Goal: Navigation & Orientation: Find specific page/section

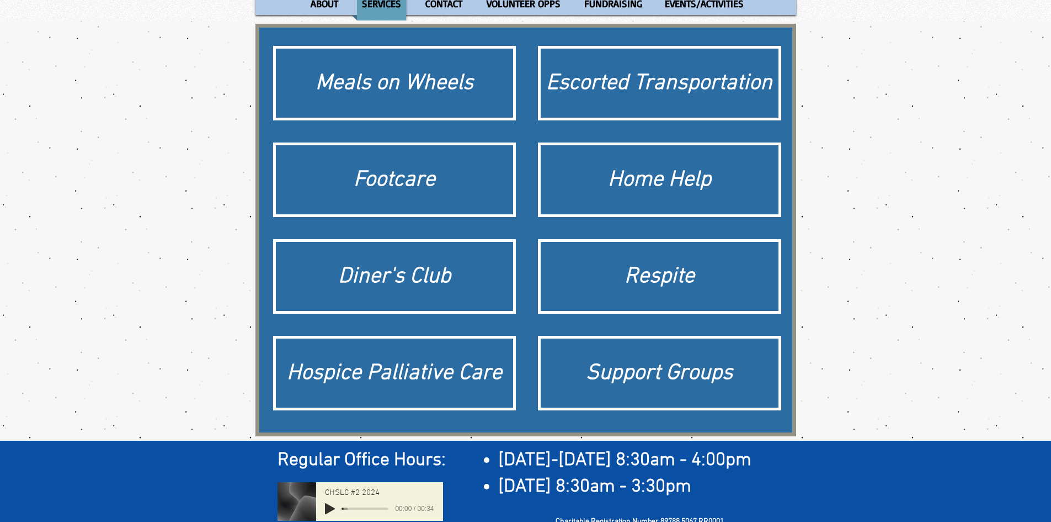
scroll to position [55, 0]
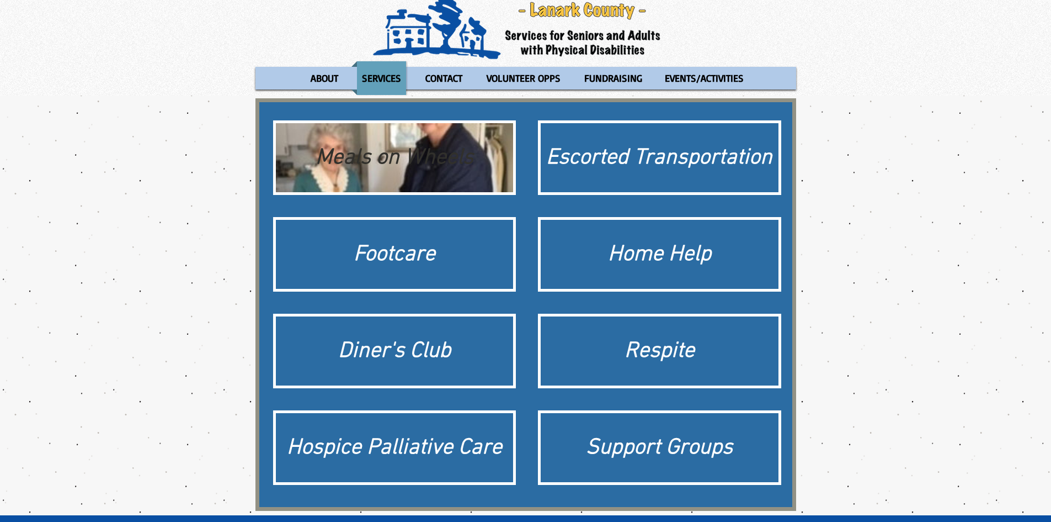
click at [437, 151] on div "Meals on Wheels" at bounding box center [394, 157] width 227 height 31
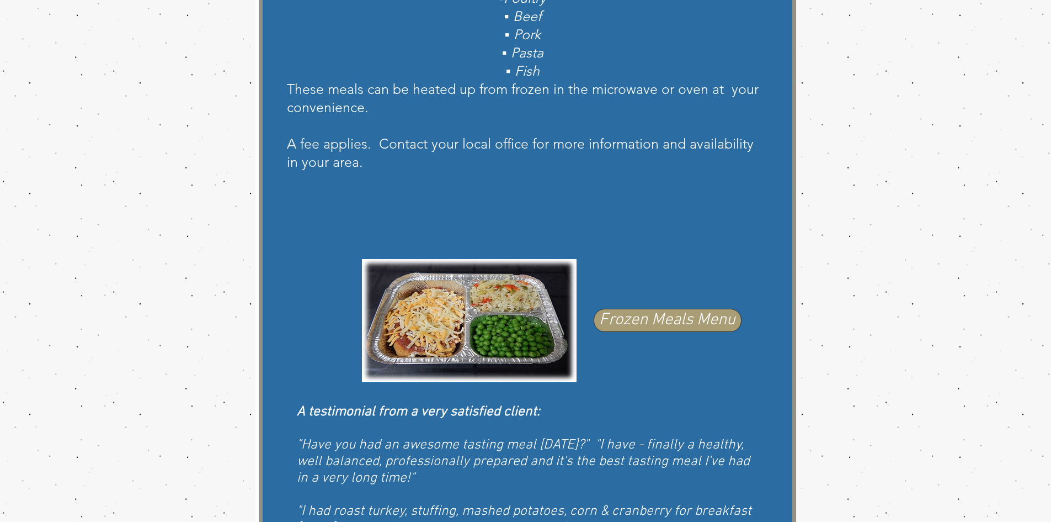
scroll to position [497, 0]
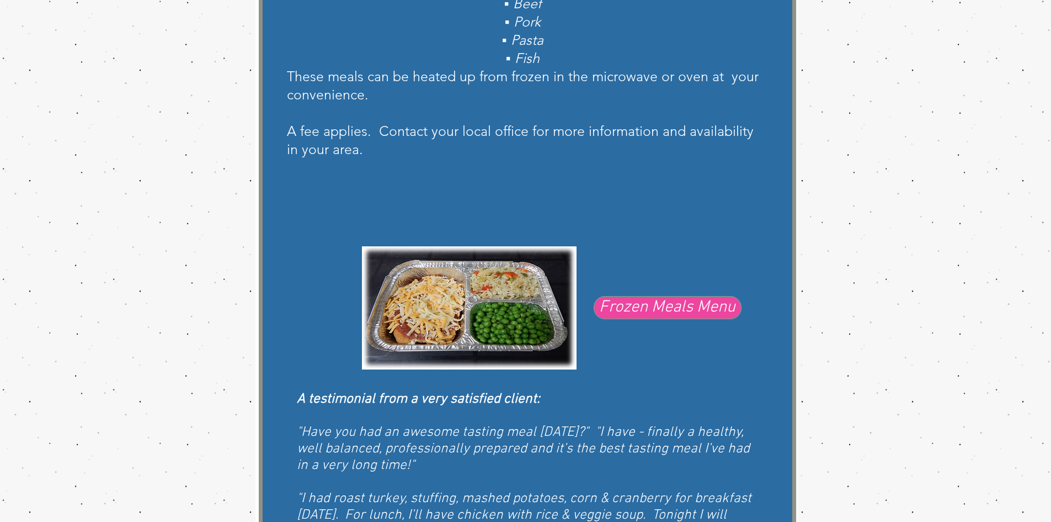
click at [605, 310] on span "Frozen Meals Menu" at bounding box center [667, 307] width 136 height 23
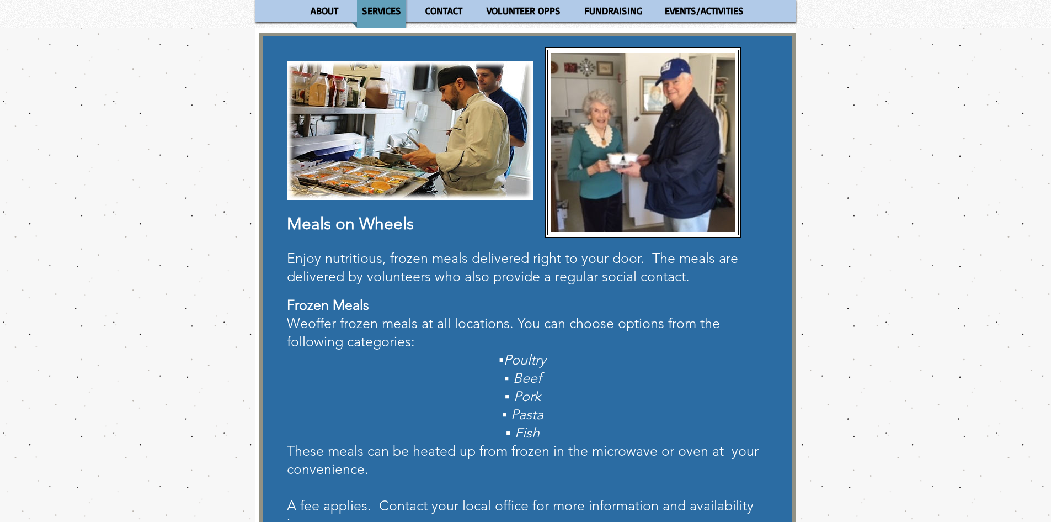
scroll to position [0, 0]
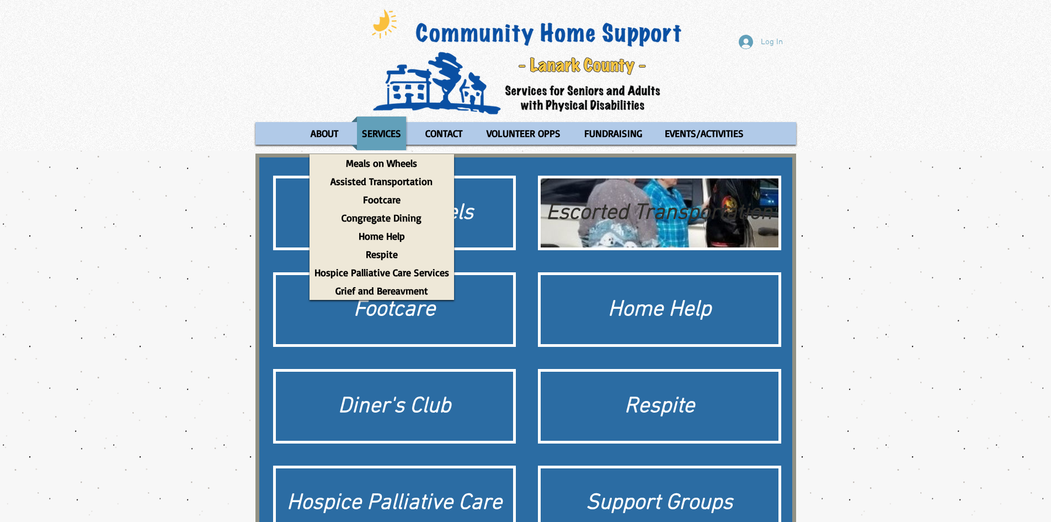
click at [671, 217] on div "Escorted Transportation" at bounding box center [659, 213] width 227 height 31
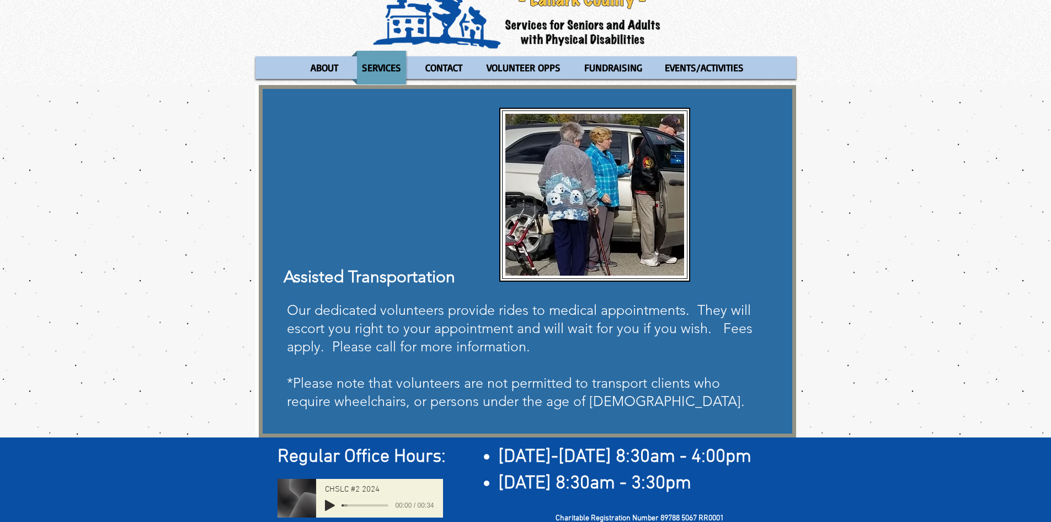
scroll to position [103, 0]
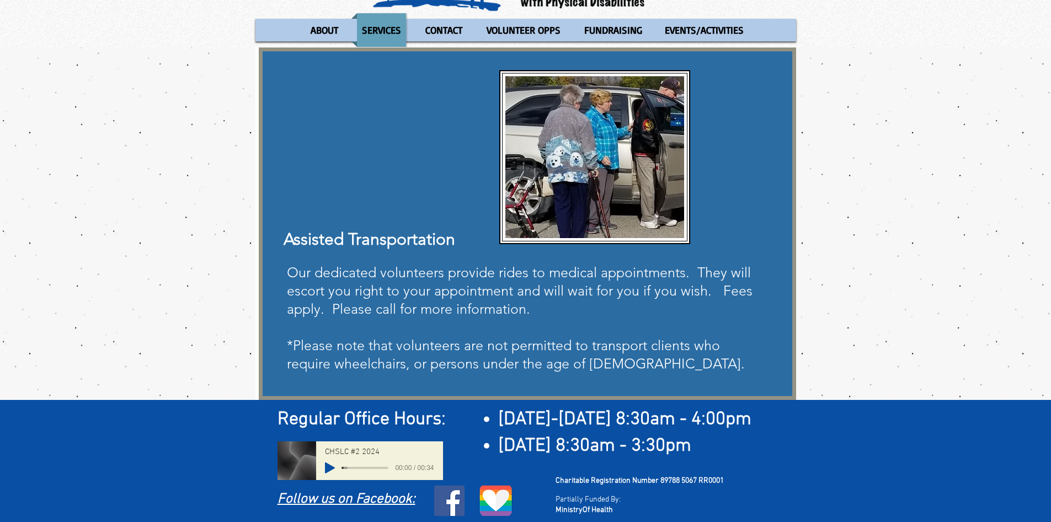
click at [331, 465] on icon "Play" at bounding box center [330, 467] width 10 height 11
type input "24.14"
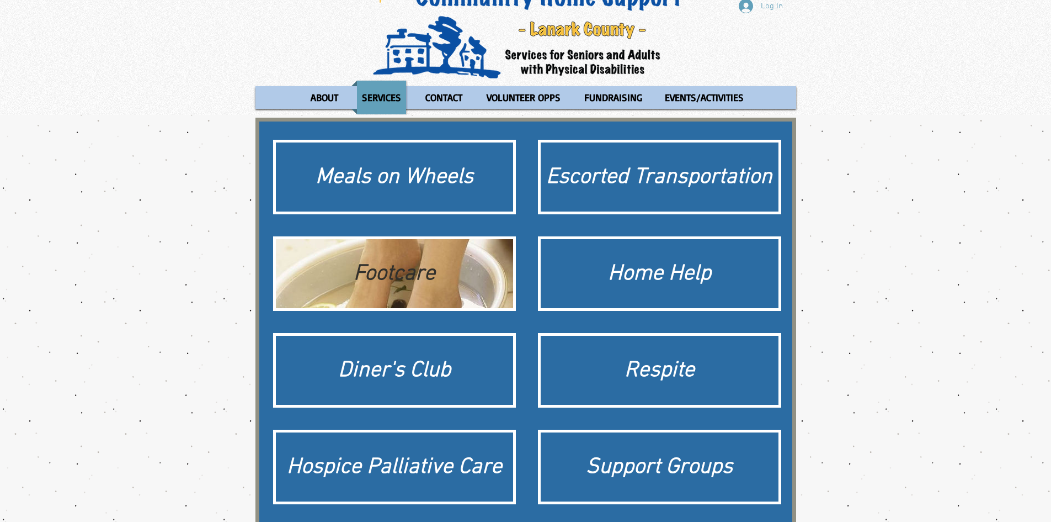
scroll to position [55, 0]
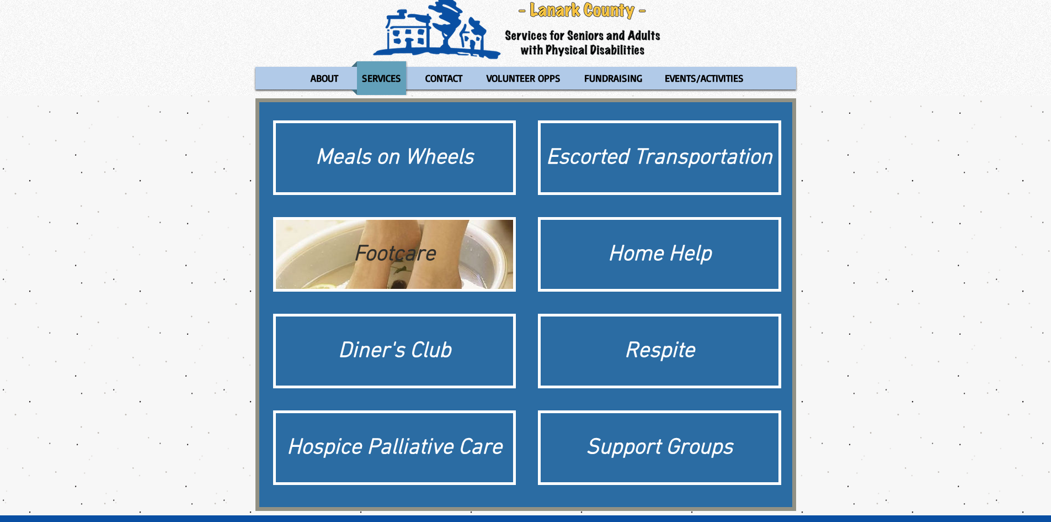
click at [395, 258] on div "Footcare" at bounding box center [394, 254] width 227 height 31
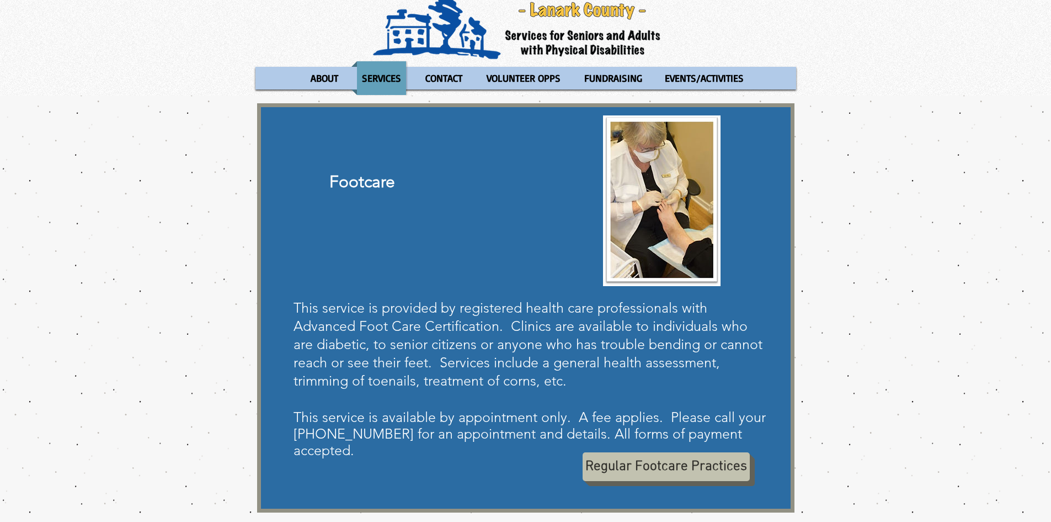
scroll to position [185, 0]
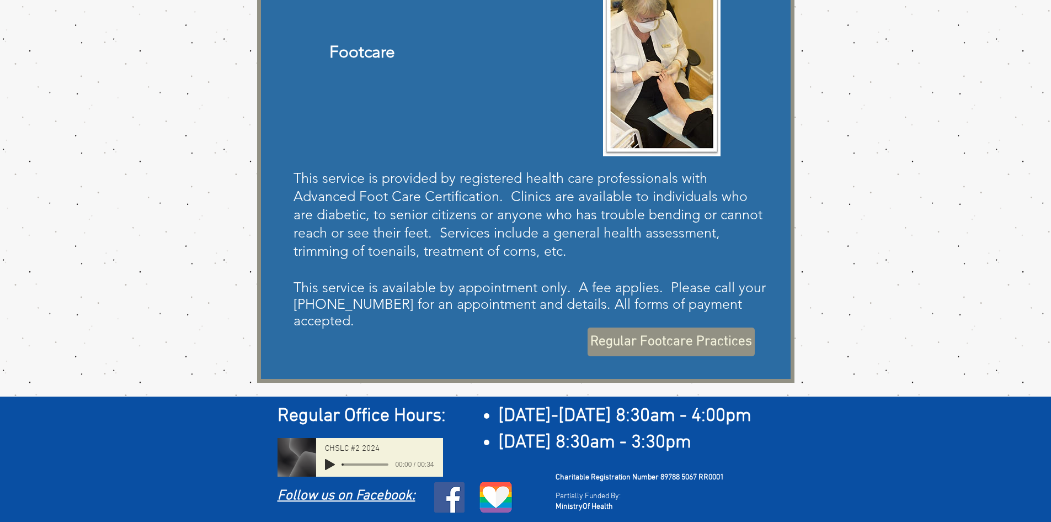
click at [707, 340] on span "Regular Footcare Practices" at bounding box center [672, 341] width 162 height 19
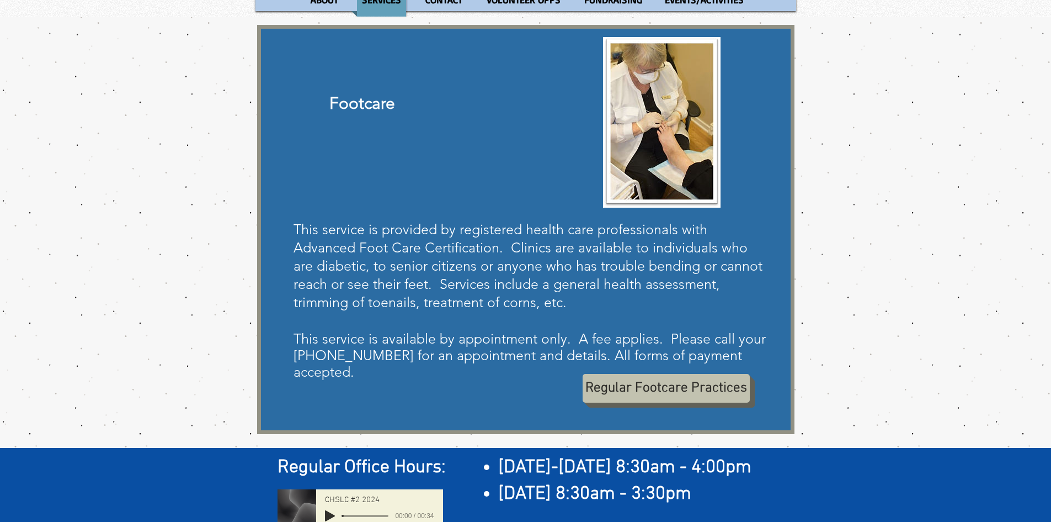
scroll to position [75, 0]
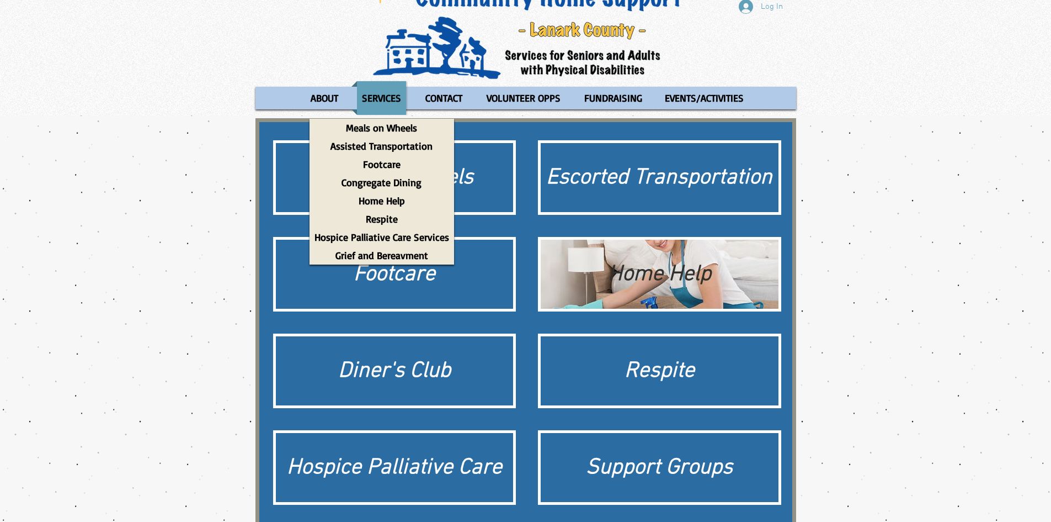
scroll to position [55, 0]
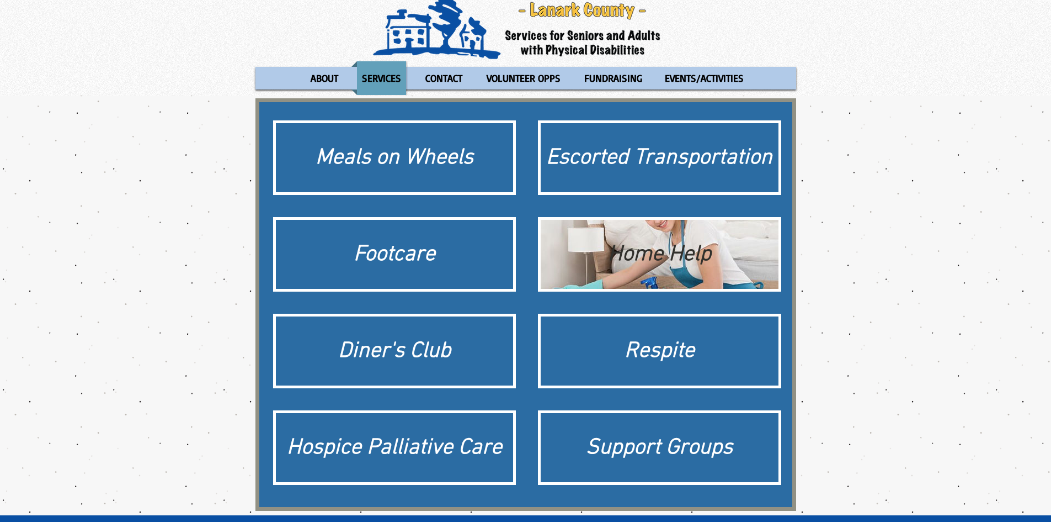
click at [639, 248] on div "Home Help" at bounding box center [659, 254] width 227 height 31
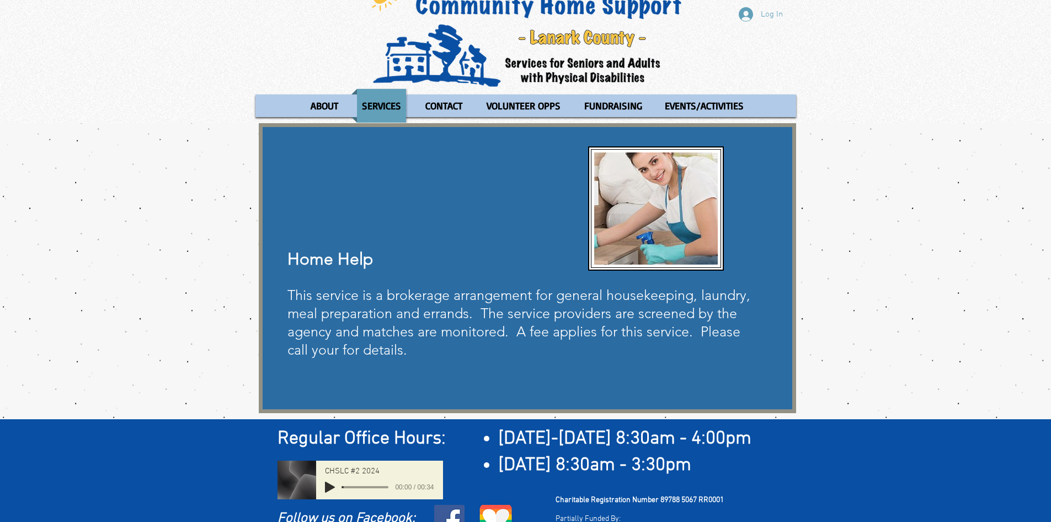
scroll to position [50, 0]
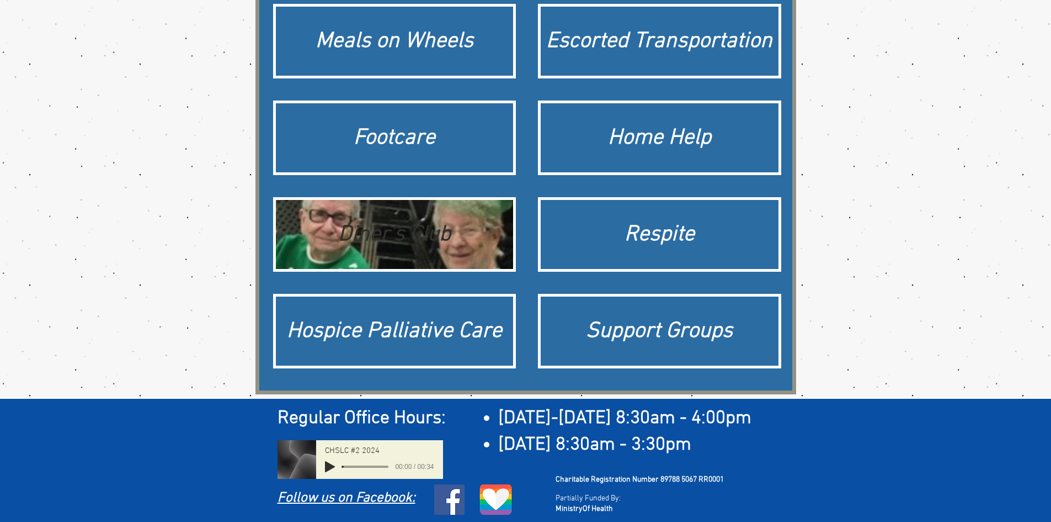
scroll to position [174, 0]
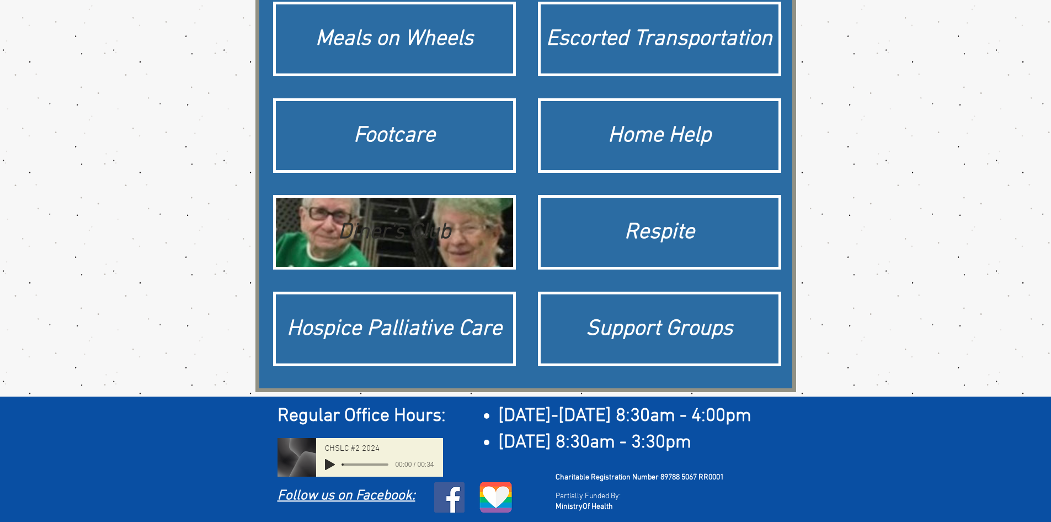
click at [385, 225] on div "Diner's Club" at bounding box center [394, 232] width 227 height 31
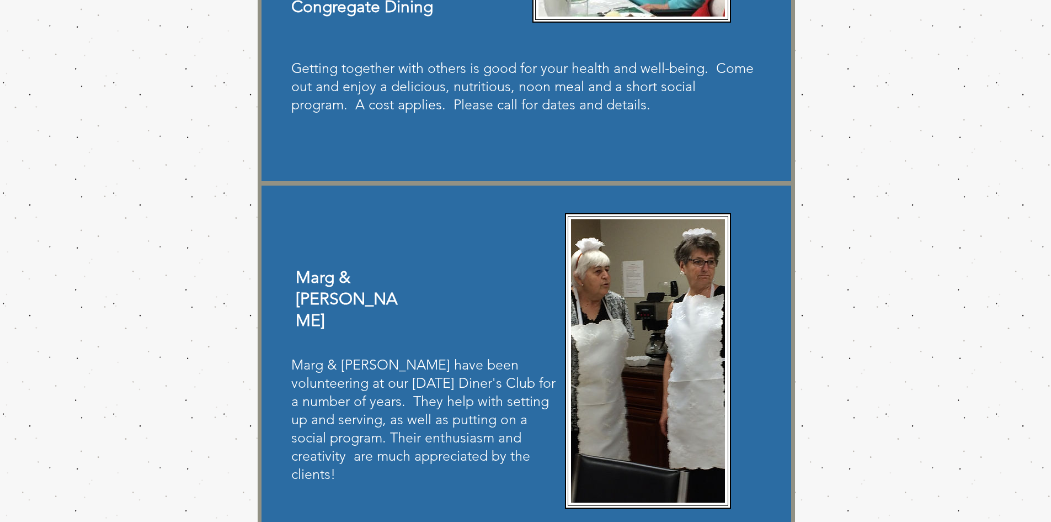
scroll to position [291, 0]
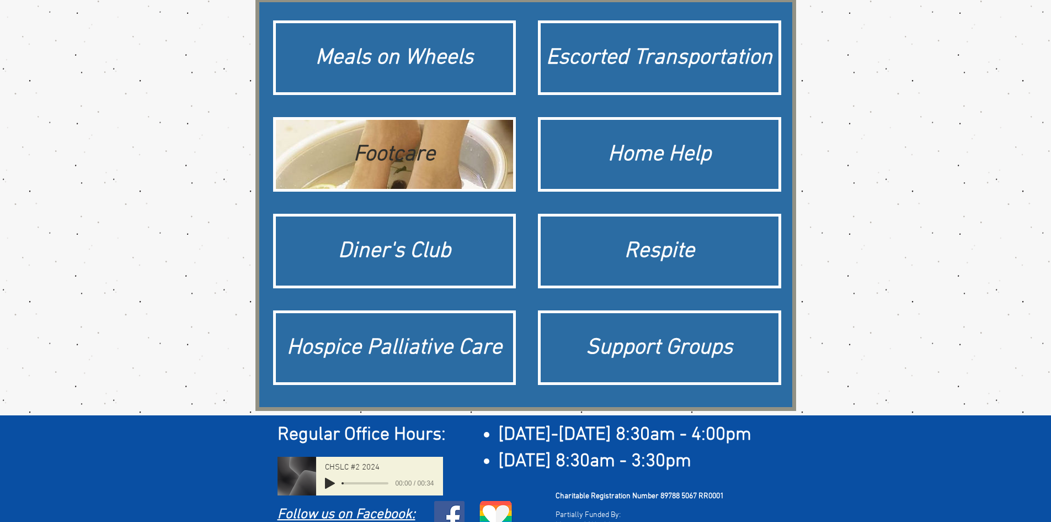
scroll to position [166, 0]
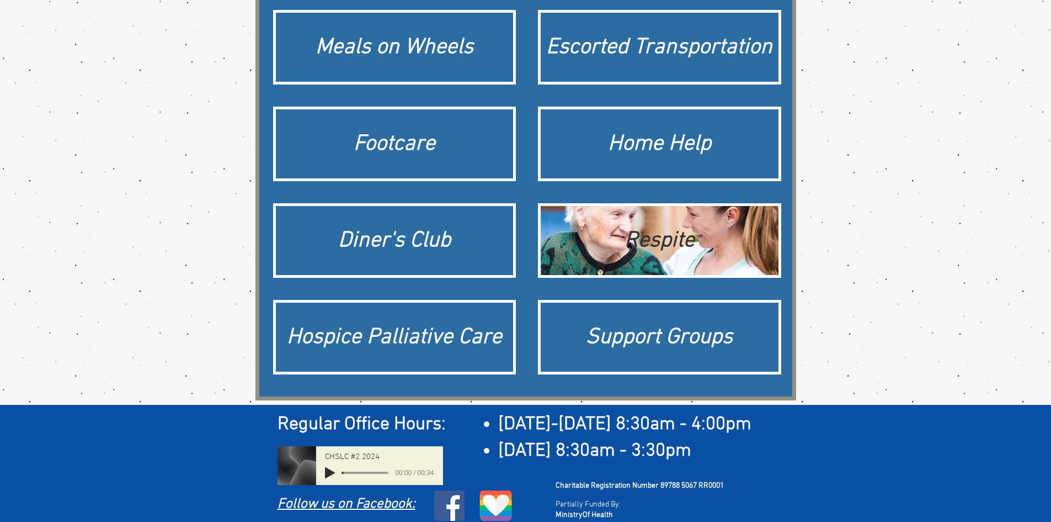
click at [649, 245] on div "Respite" at bounding box center [659, 240] width 227 height 31
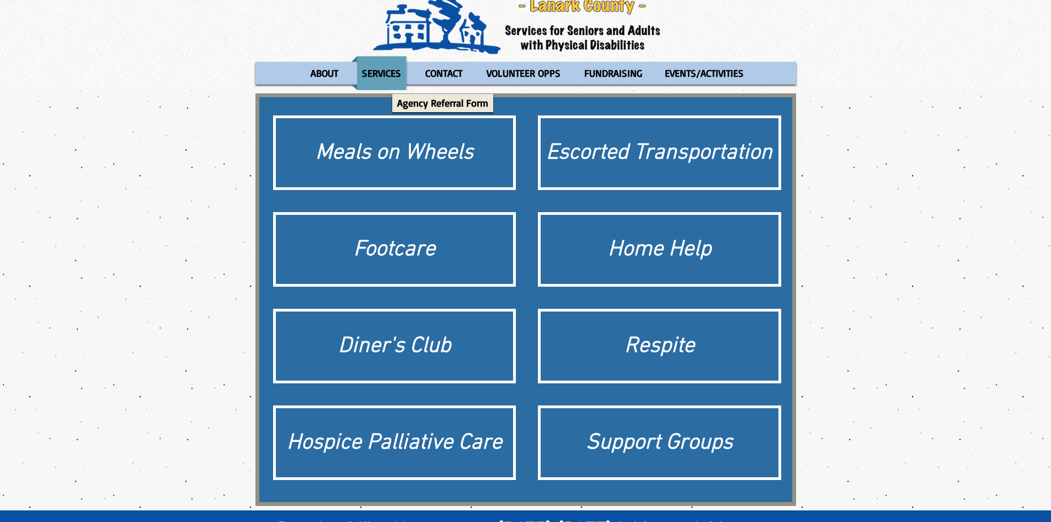
scroll to position [166, 0]
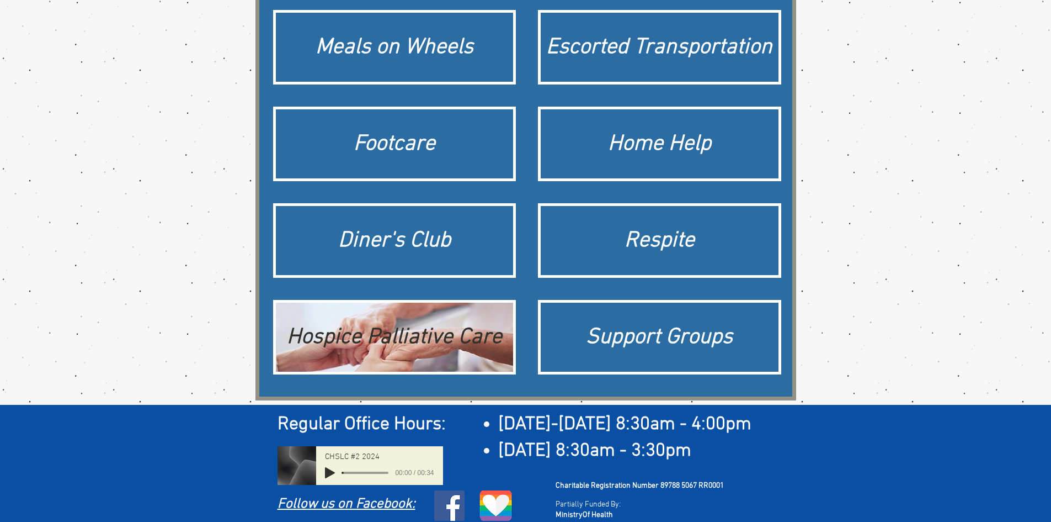
click at [445, 347] on div "Hospice Palliative Care" at bounding box center [394, 337] width 227 height 31
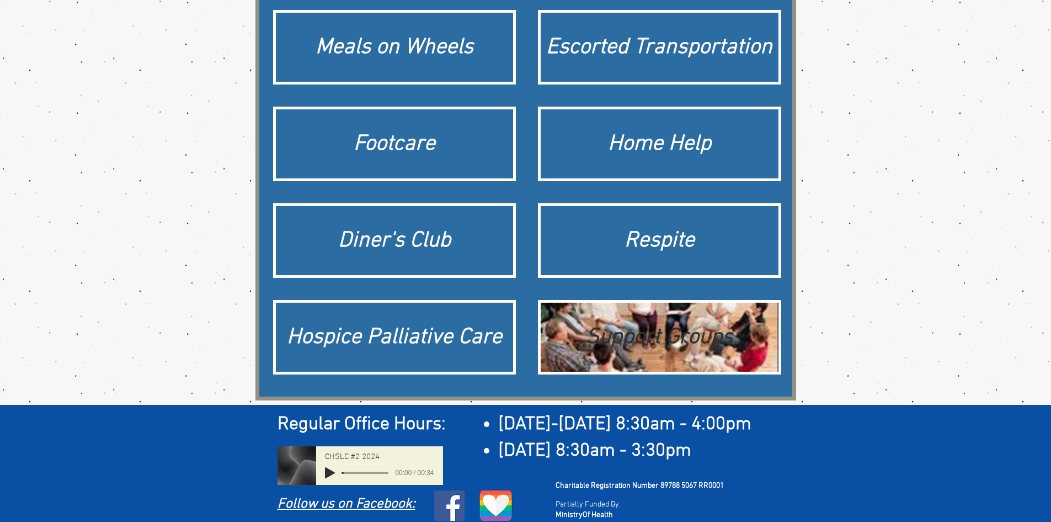
click at [656, 337] on div "Support Groups" at bounding box center [659, 337] width 227 height 31
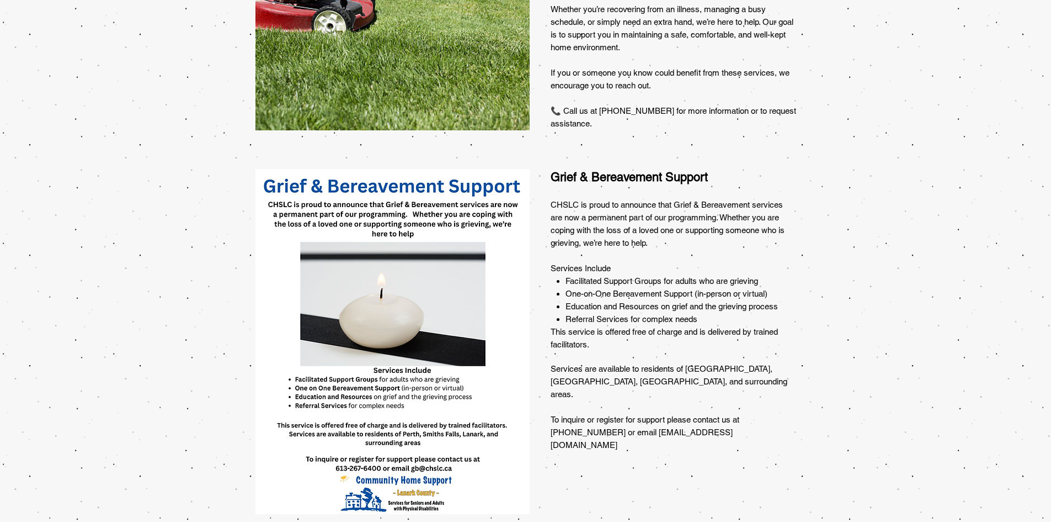
scroll to position [662, 0]
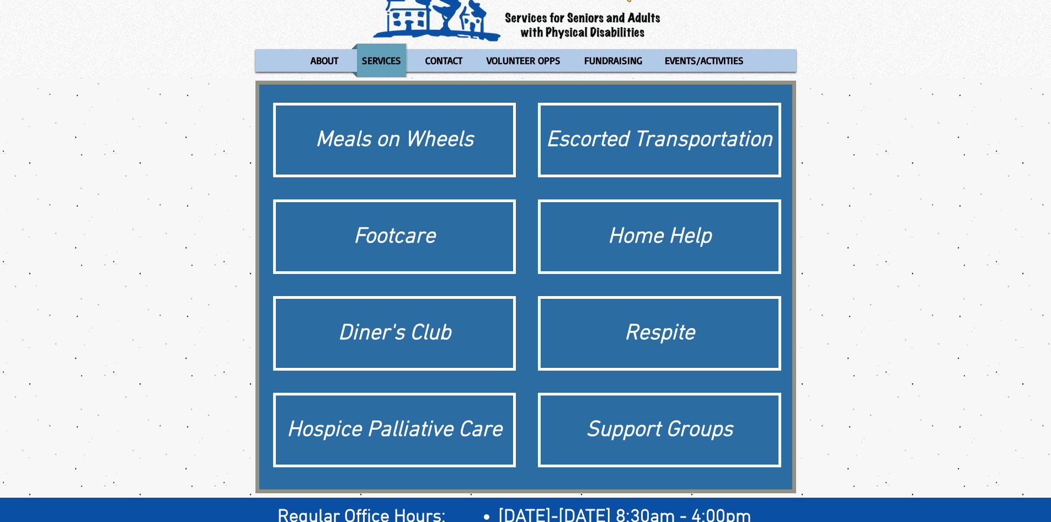
scroll to position [174, 0]
